Goal: Task Accomplishment & Management: Understand process/instructions

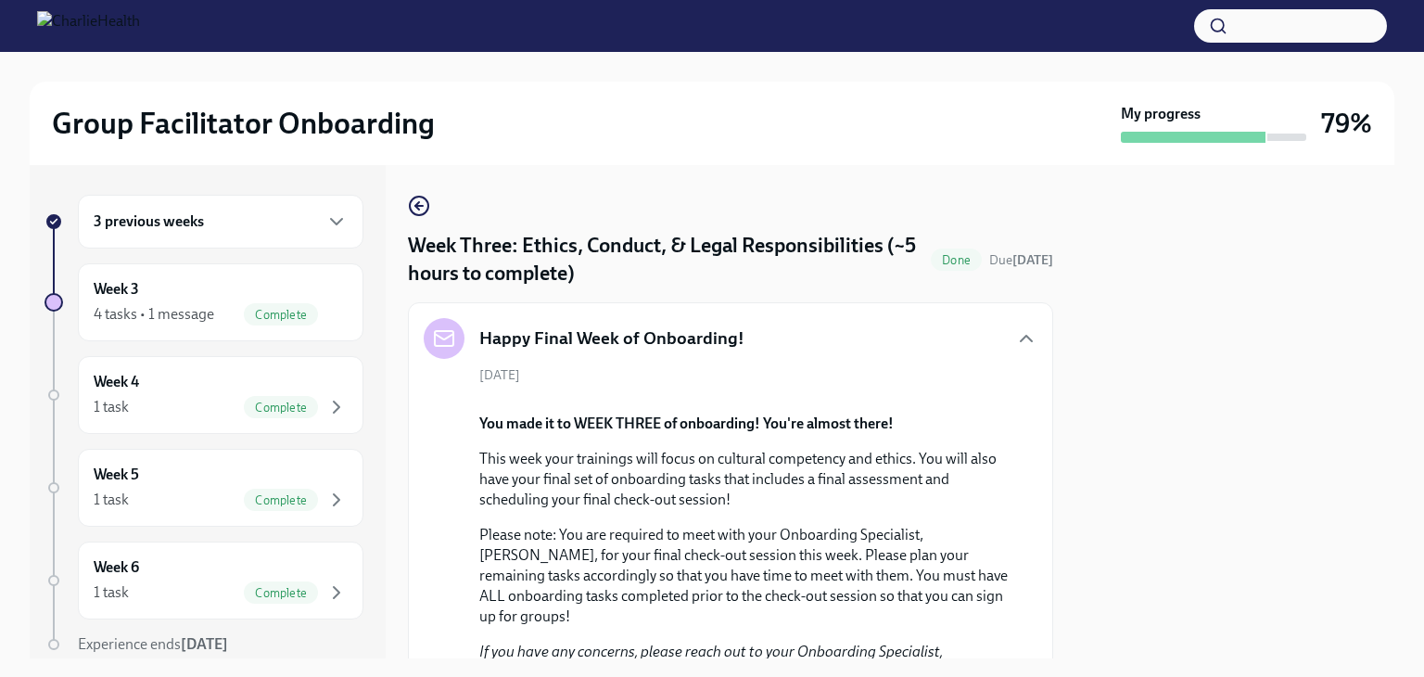
scroll to position [1111, 0]
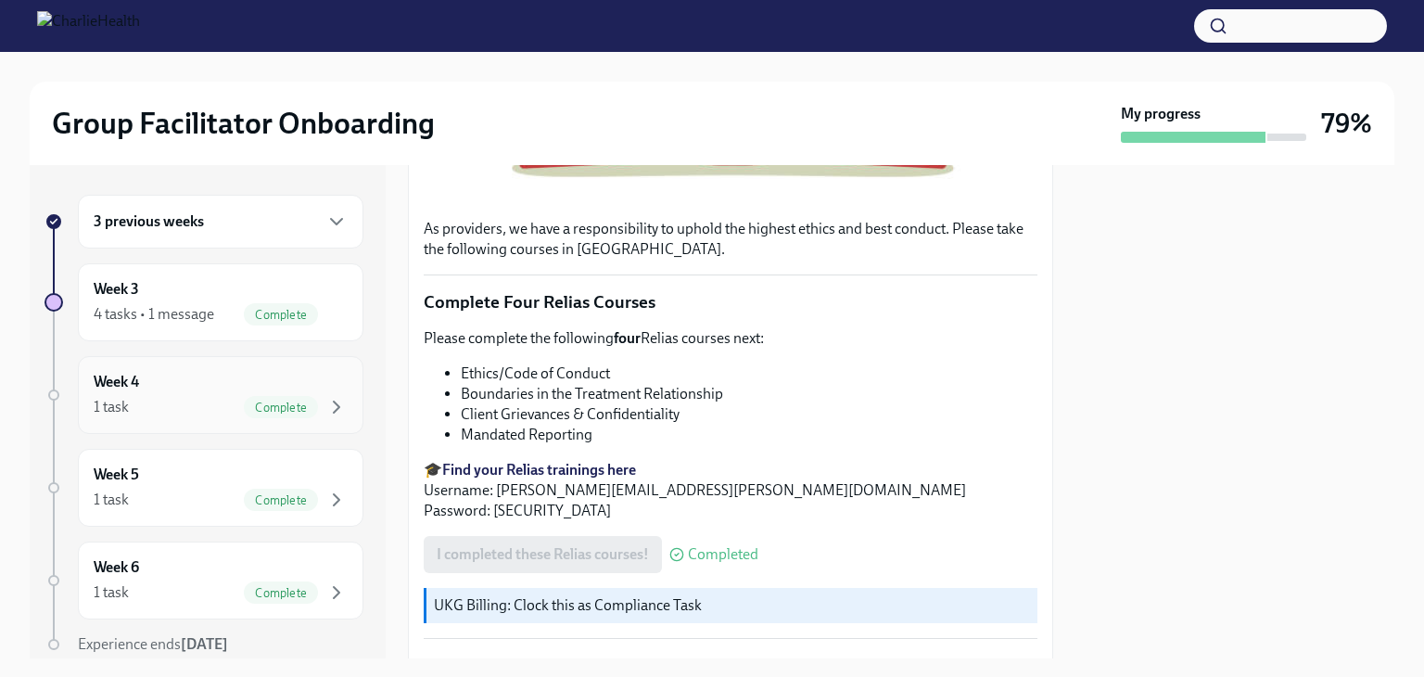
click at [297, 396] on div "Complete" at bounding box center [296, 407] width 104 height 22
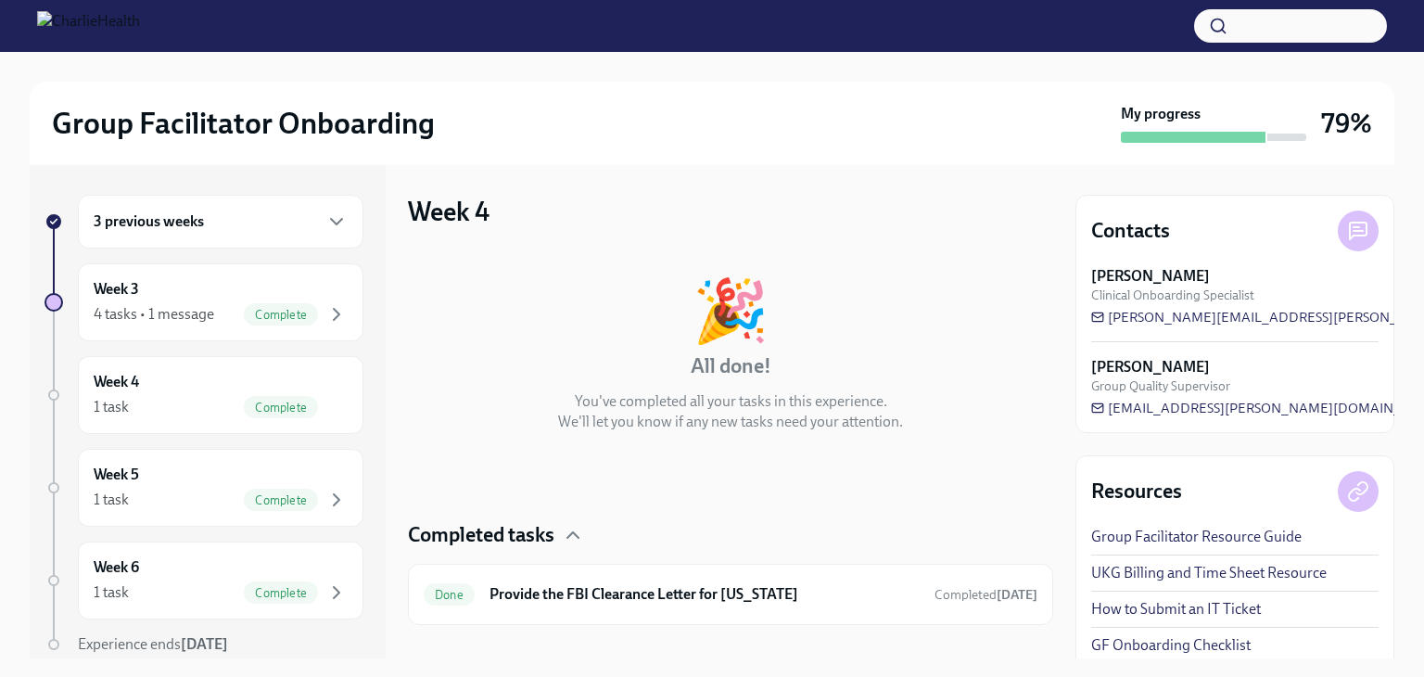
scroll to position [26, 0]
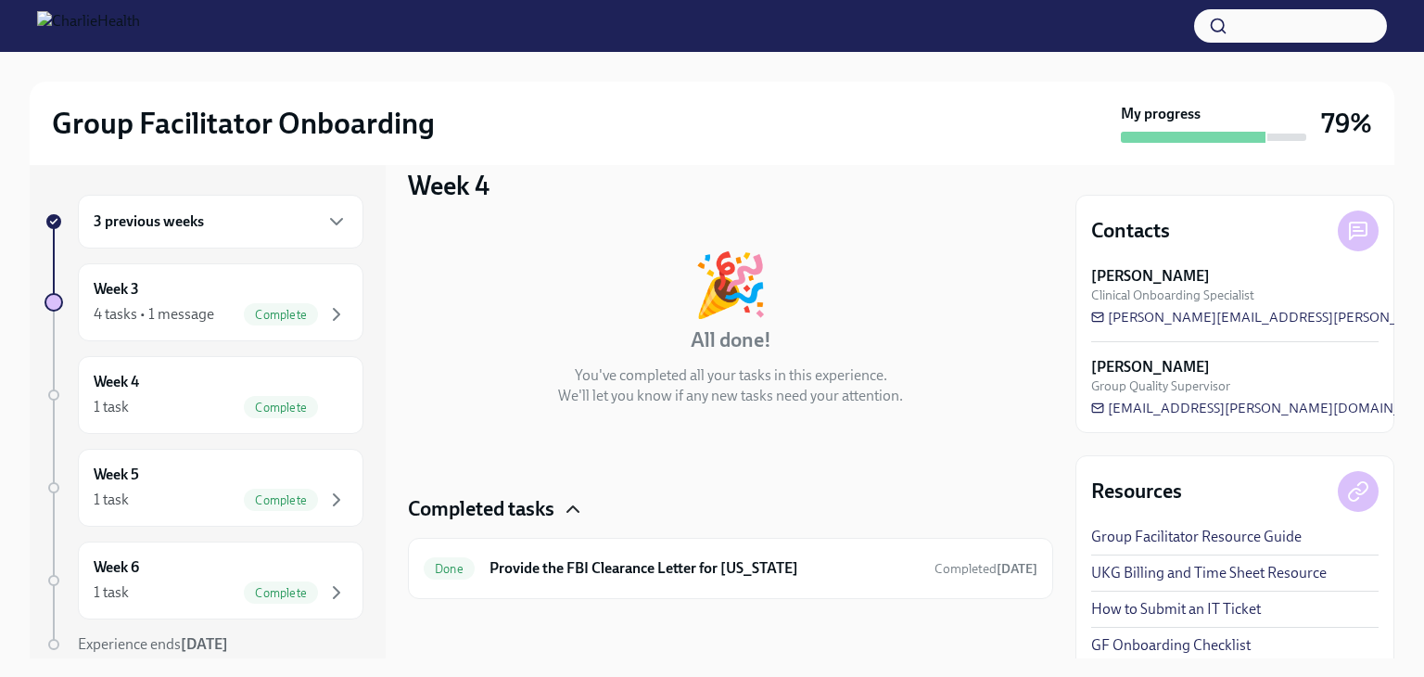
click at [573, 514] on icon "button" at bounding box center [573, 509] width 22 height 22
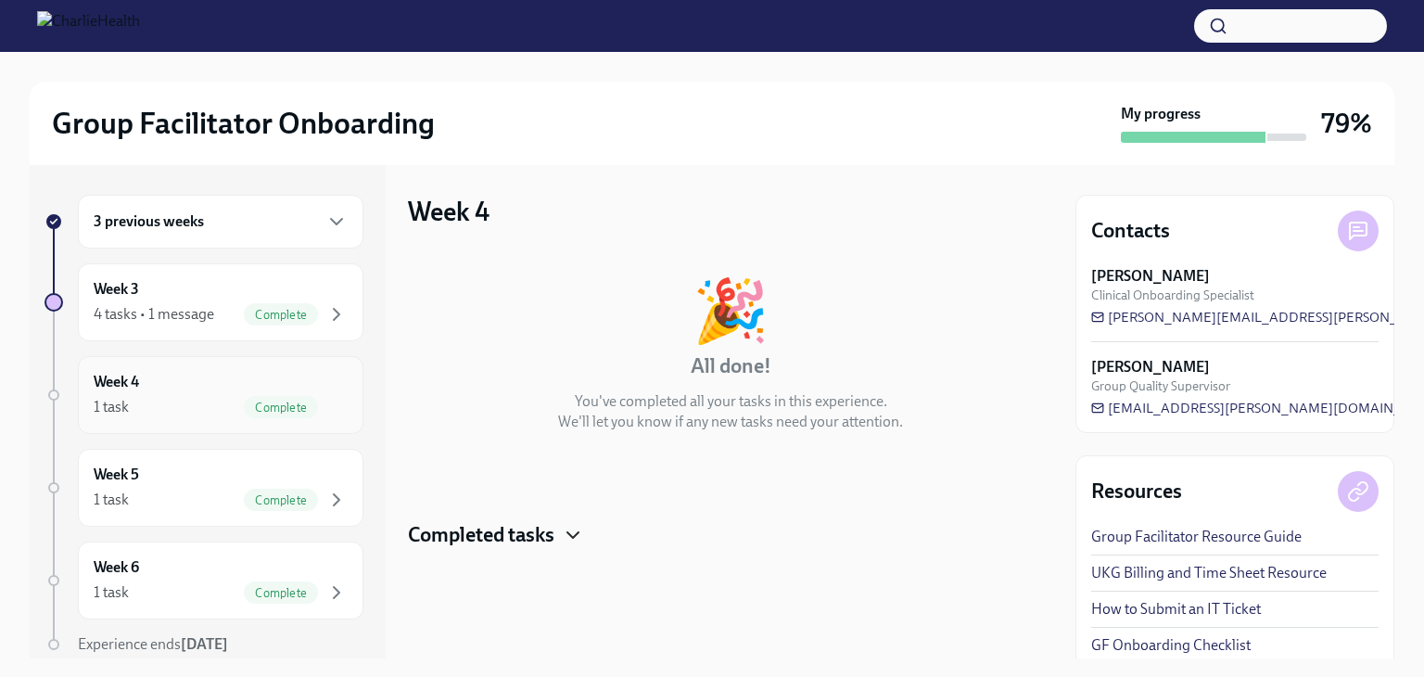
click at [311, 375] on div "Week 4 1 task Complete" at bounding box center [221, 395] width 254 height 46
click at [286, 283] on div "Week 3 4 tasks • 1 message Complete" at bounding box center [221, 302] width 254 height 46
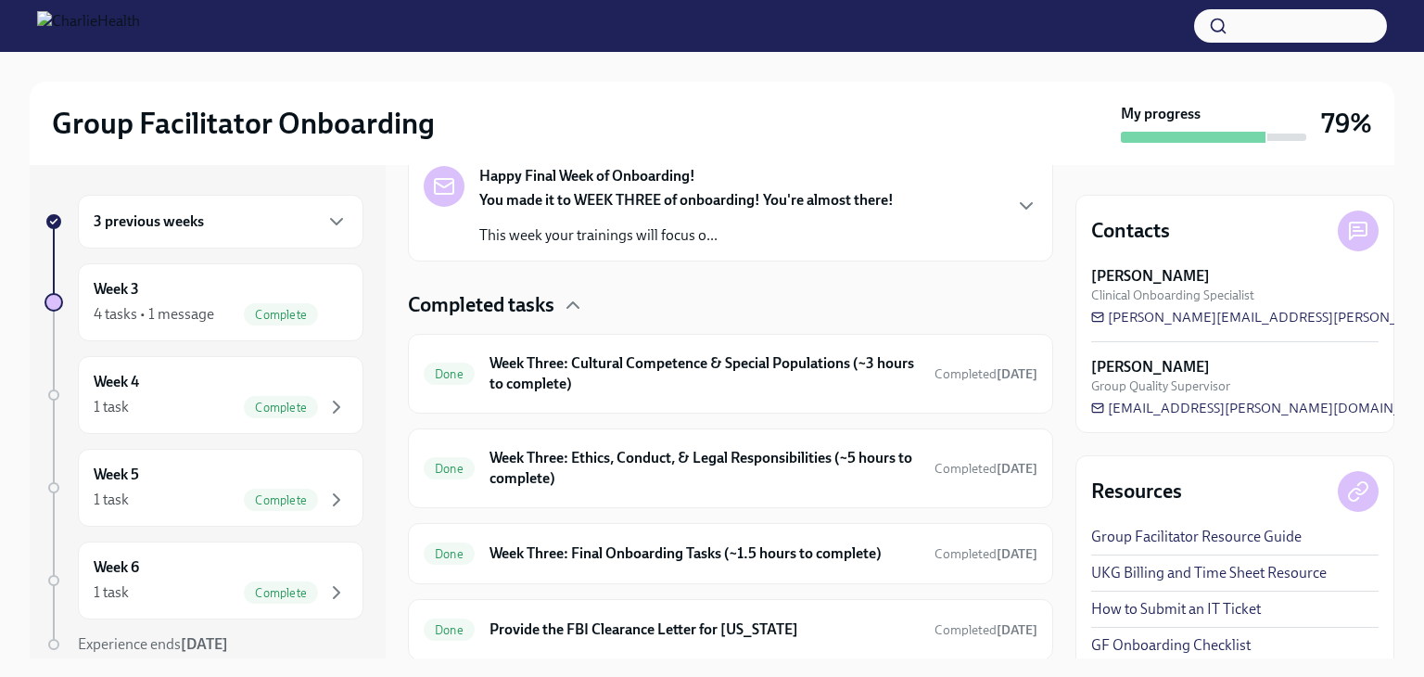
scroll to position [400, 0]
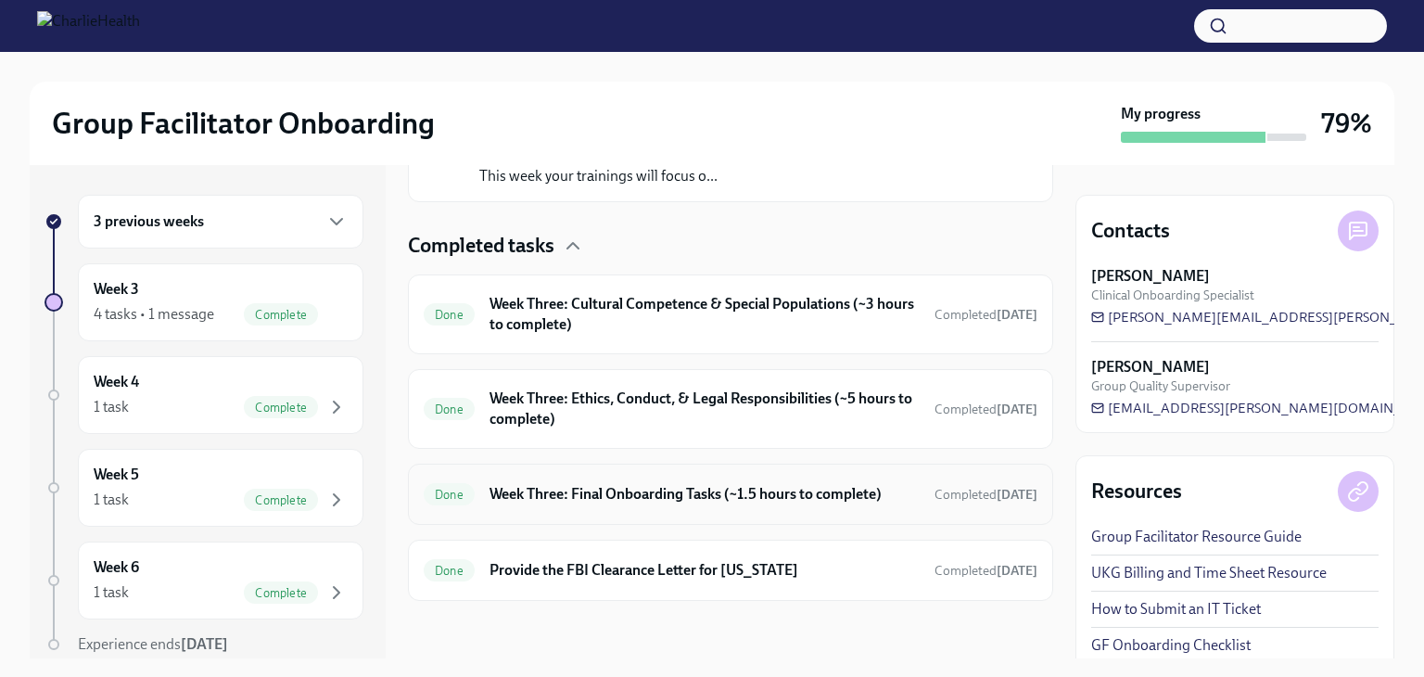
click at [803, 488] on h6 "Week Three: Final Onboarding Tasks (~1.5 hours to complete)" at bounding box center [704, 494] width 430 height 20
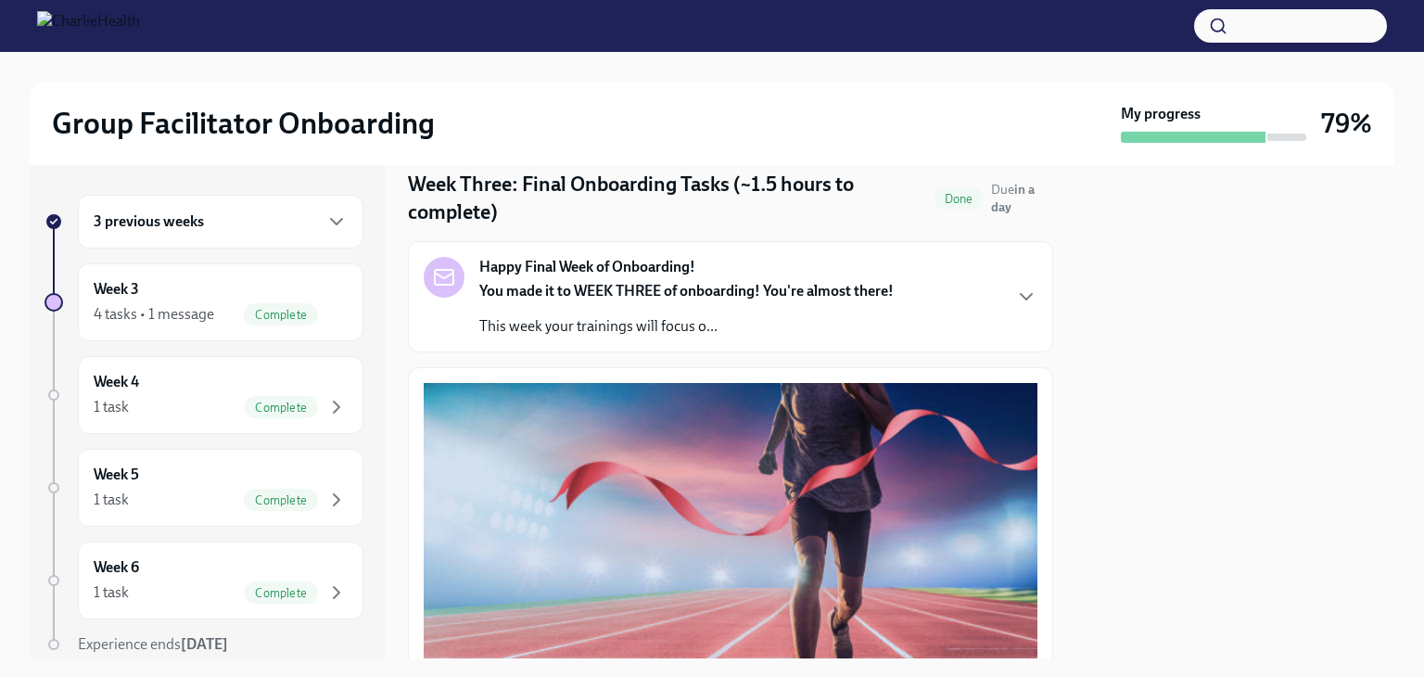
scroll to position [63, 0]
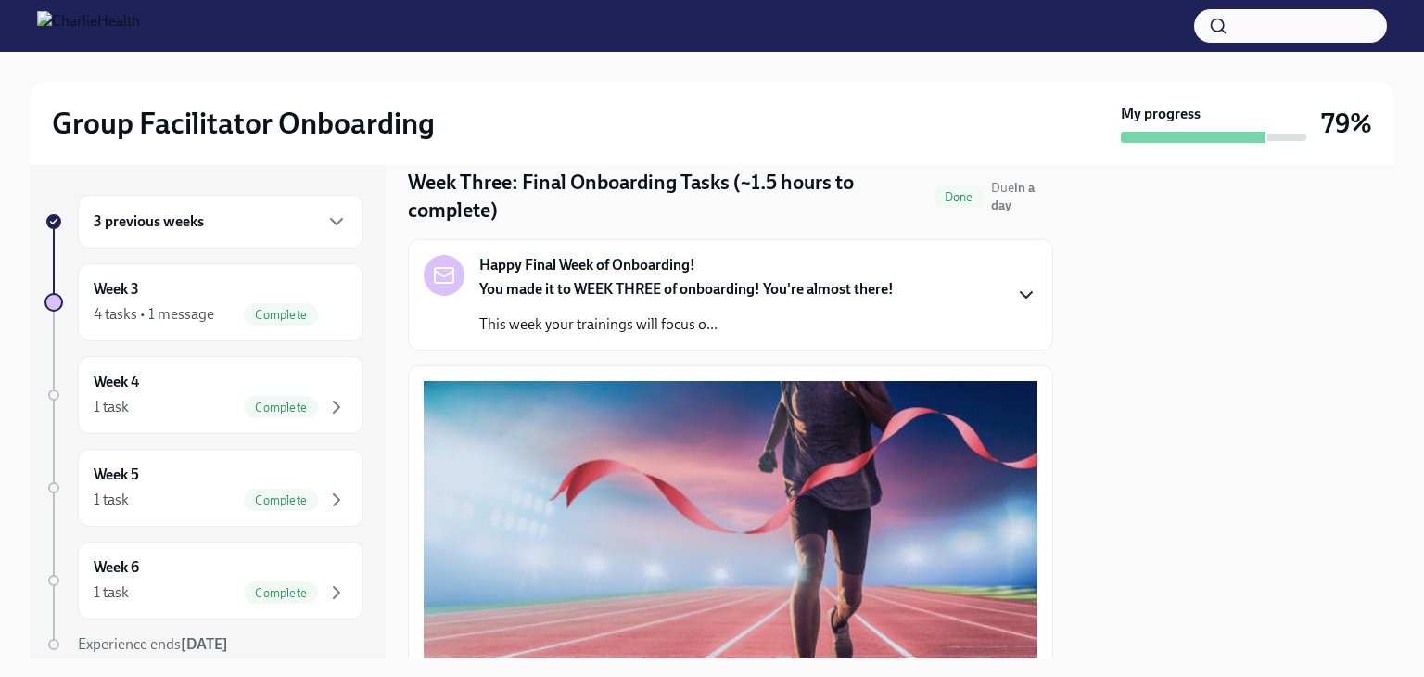
click at [1015, 290] on icon "button" at bounding box center [1026, 295] width 22 height 22
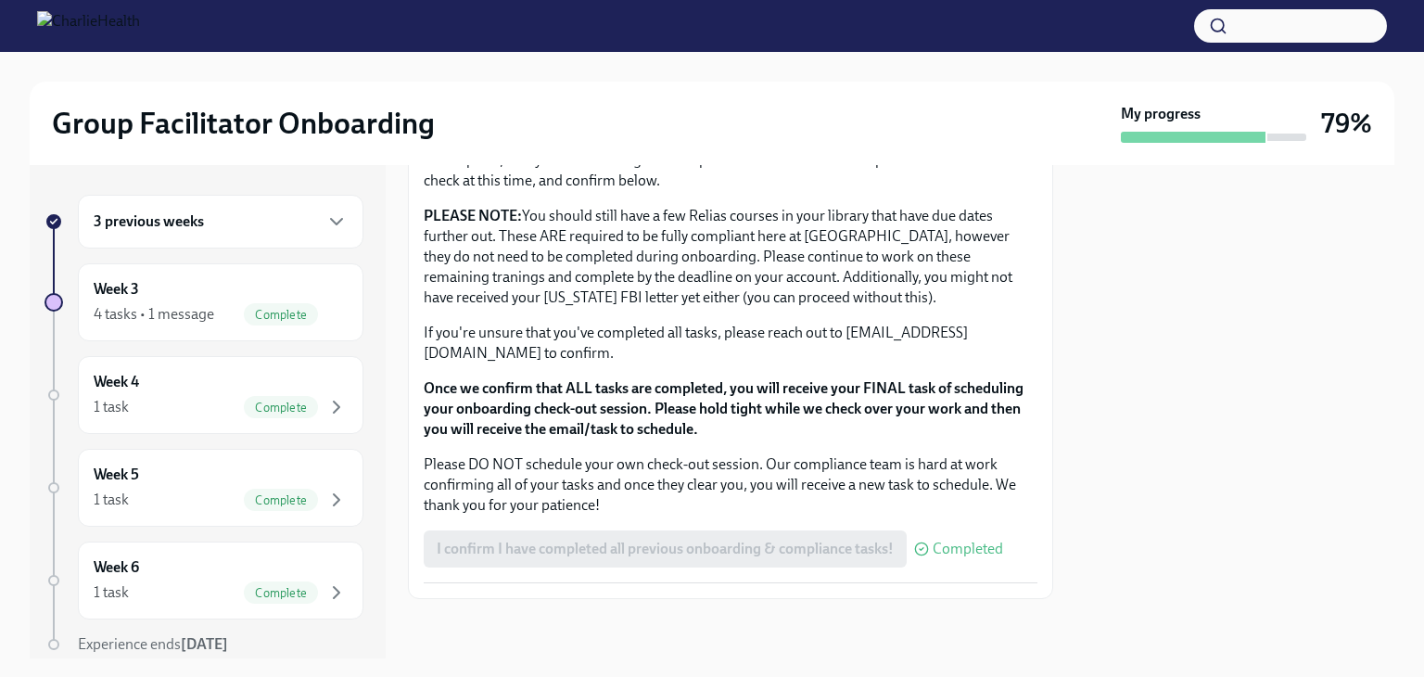
scroll to position [2293, 0]
